Goal: Information Seeking & Learning: Learn about a topic

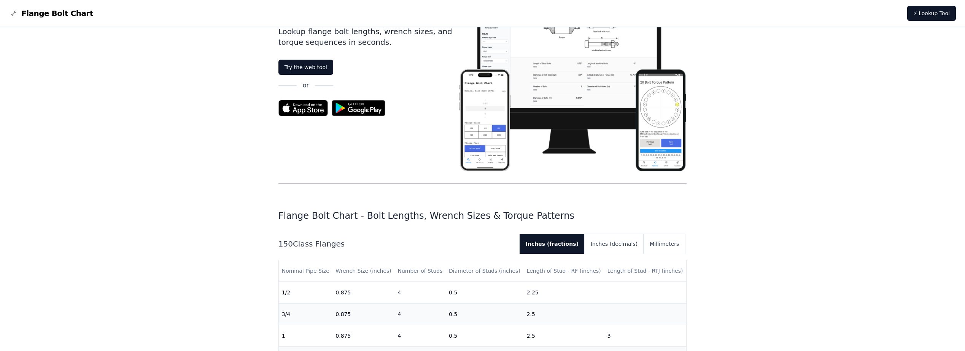
scroll to position [152, 0]
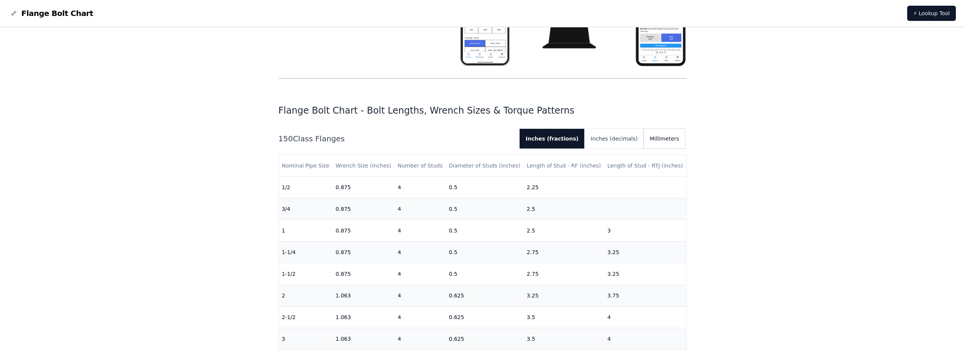
click at [678, 143] on button "Millimeters" at bounding box center [664, 139] width 41 height 20
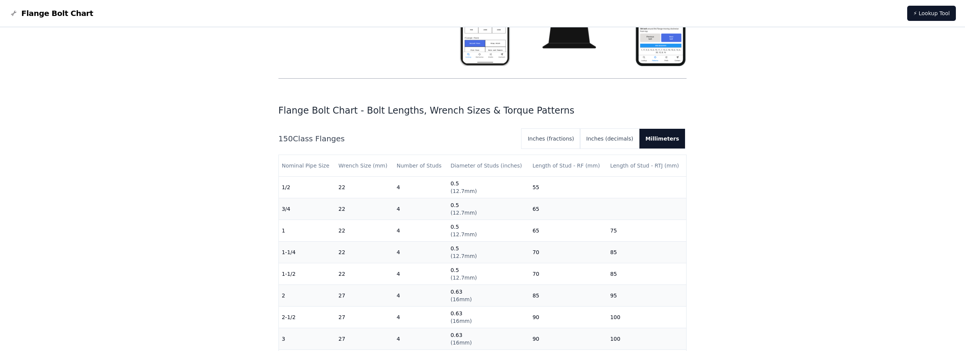
click at [678, 143] on button "Millimeters" at bounding box center [662, 139] width 46 height 20
click at [575, 142] on button "Inches (fractions)" at bounding box center [551, 139] width 59 height 20
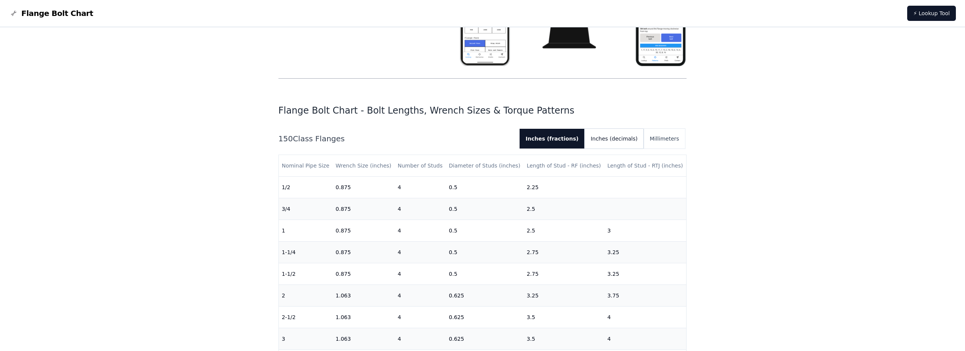
click at [627, 139] on button "Inches (decimals)" at bounding box center [614, 139] width 59 height 20
click at [569, 138] on button "Inches (fractions)" at bounding box center [549, 139] width 59 height 20
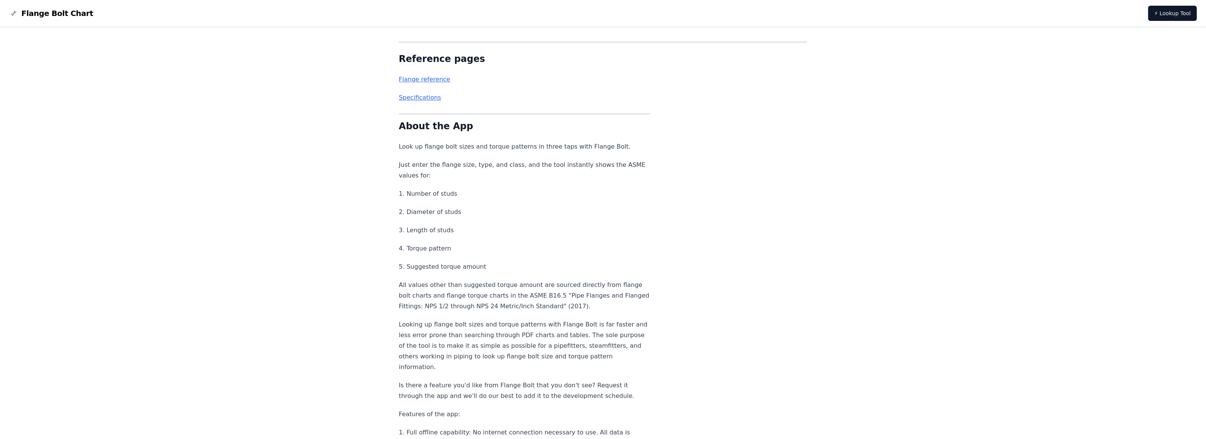
scroll to position [3749, 0]
